Goal: Task Accomplishment & Management: Use online tool/utility

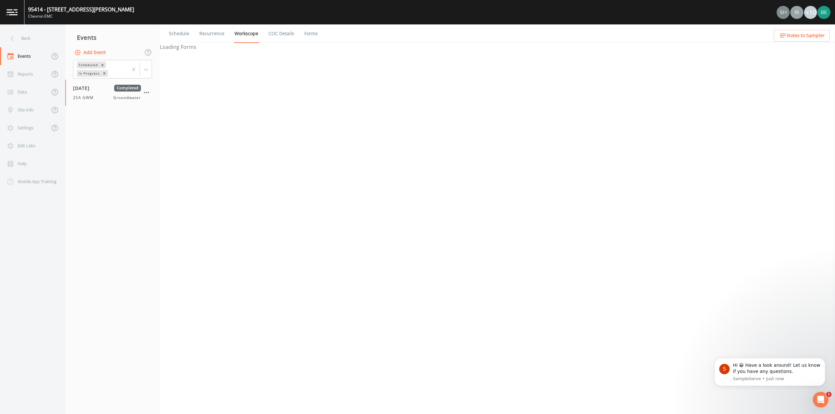
select select "0b1af911-289b-4d7b-9fdf-156f6d27a2cf"
select select "4f082be6-97a7-4f70-a81f-c26a4e896ad7"
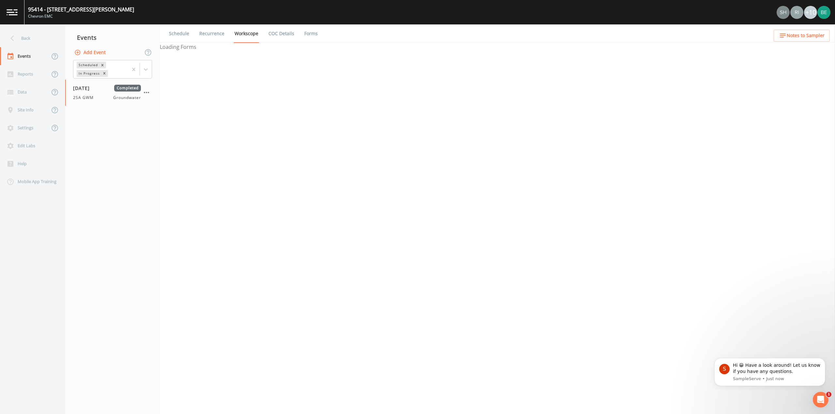
select select "4f082be6-97a7-4f70-a81f-c26a4e896ad7"
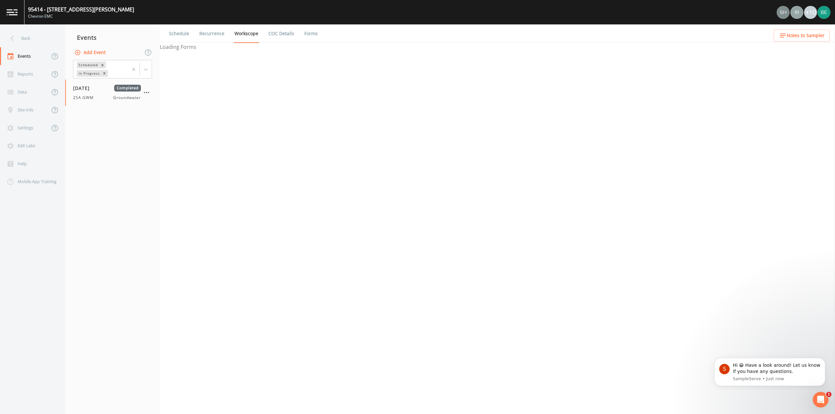
select select "4f082be6-97a7-4f70-a81f-c26a4e896ad7"
select select "0b1af911-289b-4d7b-9fdf-156f6d27a2cf"
select select "4f082be6-97a7-4f70-a81f-c26a4e896ad7"
select select "d1353bd6-e69c-47f2-b562-038a0934dacb"
select select "4f082be6-97a7-4f70-a81f-c26a4e896ad7"
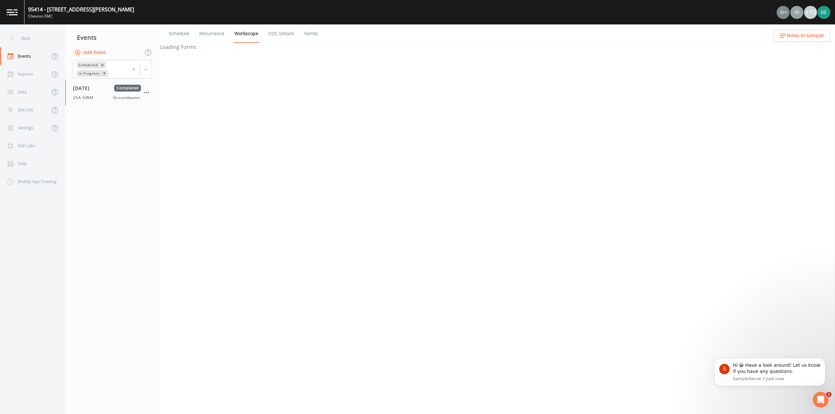
select select "4f082be6-97a7-4f70-a81f-c26a4e896ad7"
select select "2d9506e1-1554-4915-9578-60d809566e6e"
